Goal: Task Accomplishment & Management: Use online tool/utility

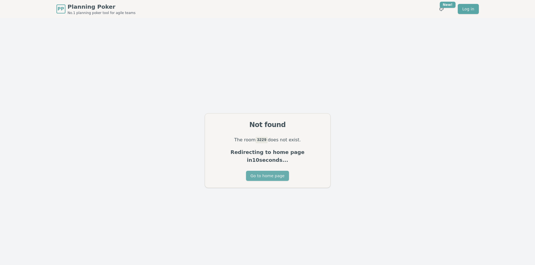
click at [267, 171] on button "Go to home page" at bounding box center [267, 176] width 43 height 10
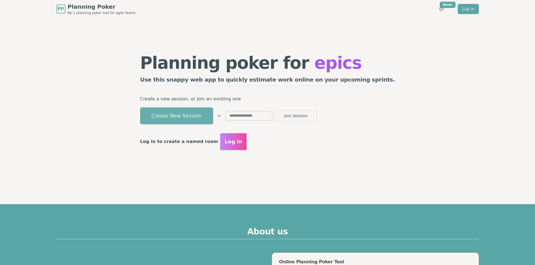
click at [199, 114] on button "Create New Session" at bounding box center [176, 116] width 73 height 17
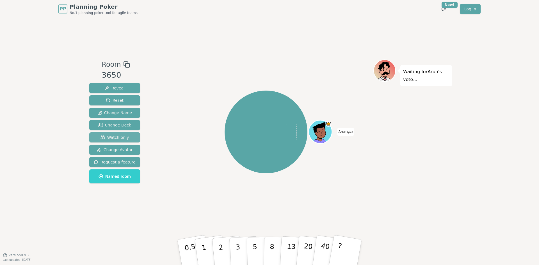
click at [121, 139] on span "Watch only" at bounding box center [115, 138] width 29 height 6
